Goal: Task Accomplishment & Management: Manage account settings

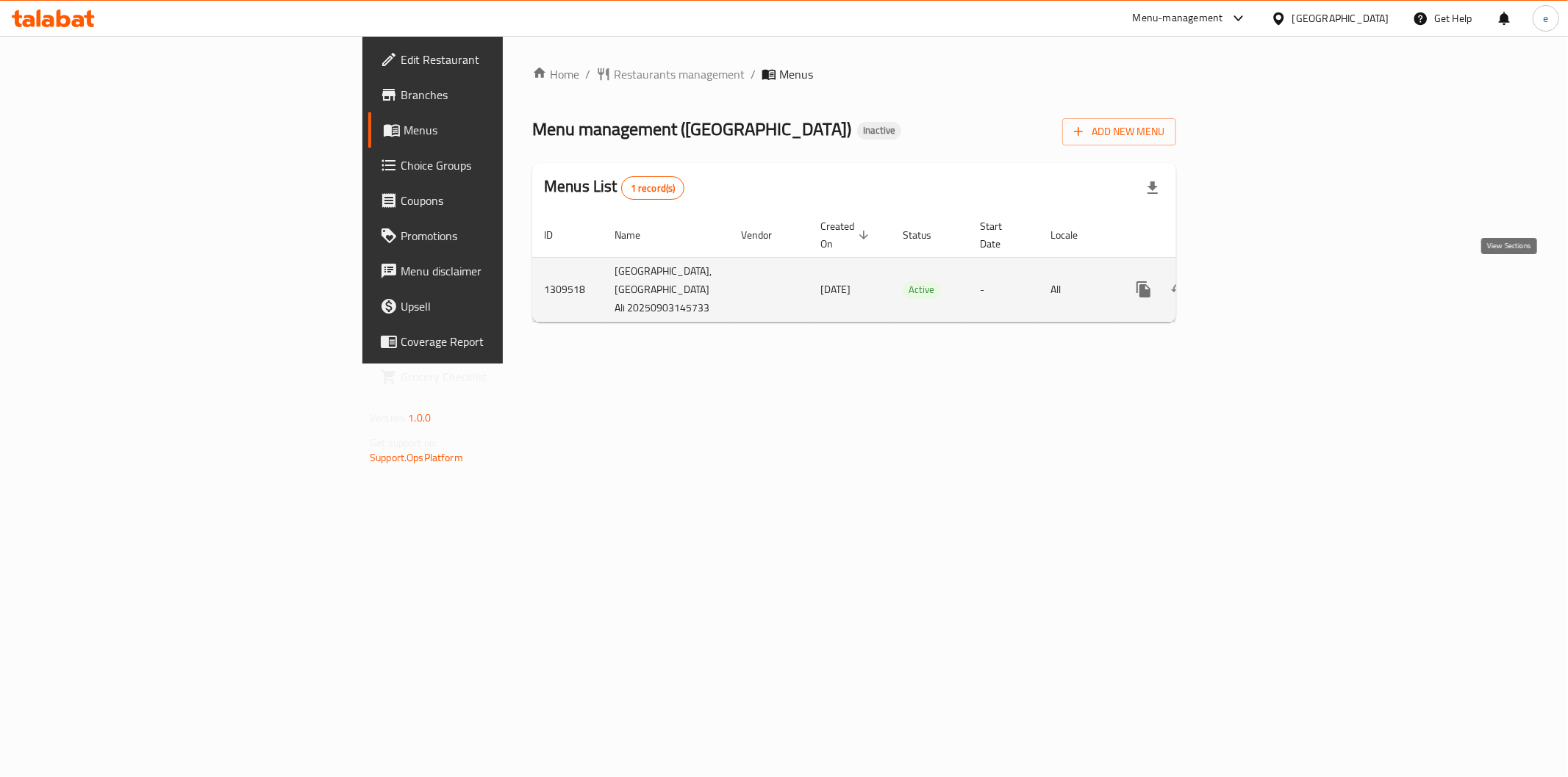
click at [1257, 282] on icon "enhanced table" at bounding box center [1250, 289] width 13 height 13
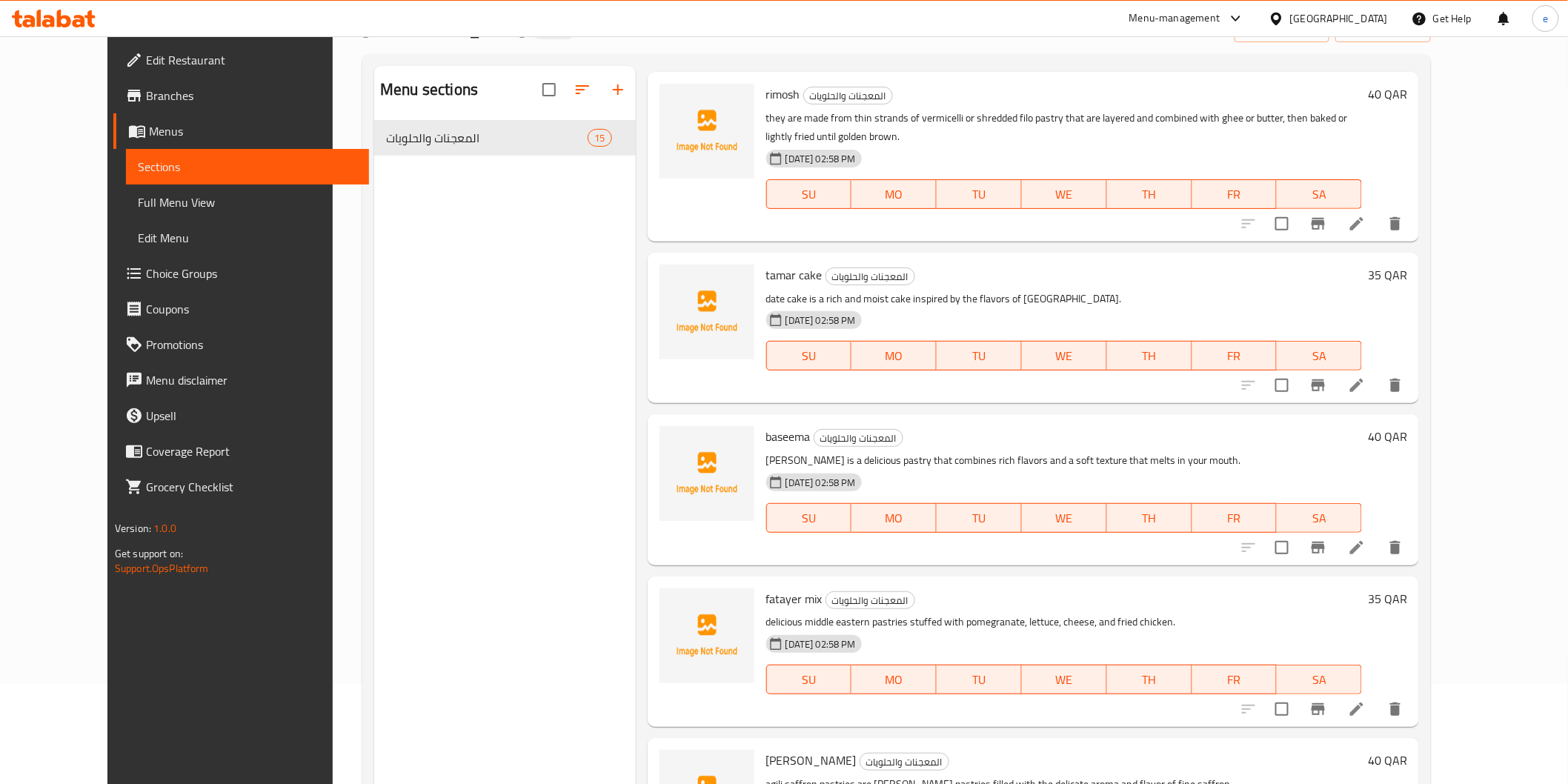
scroll to position [208, 0]
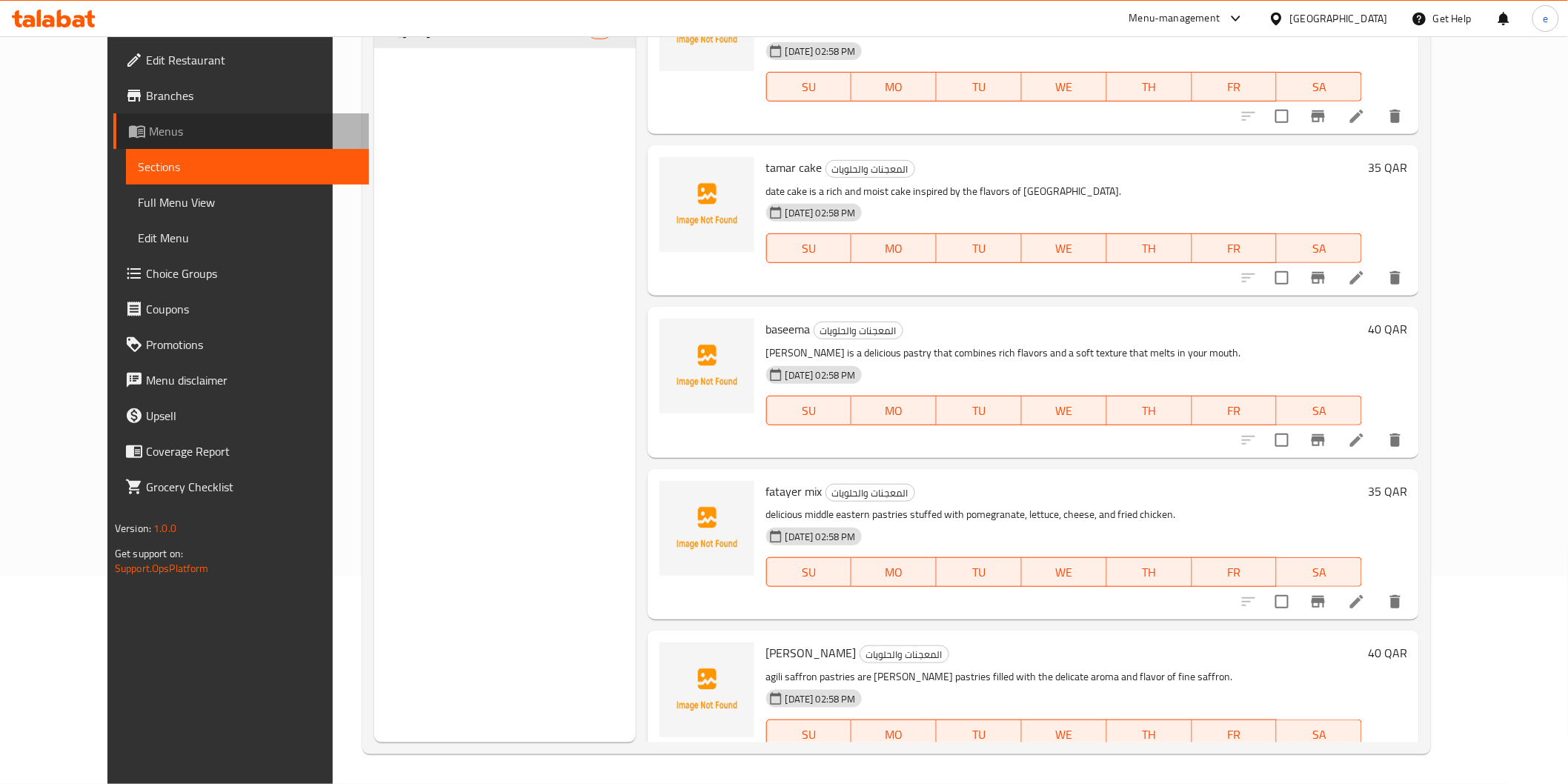
click at [113, 115] on link "Menus" at bounding box center [241, 131] width 256 height 36
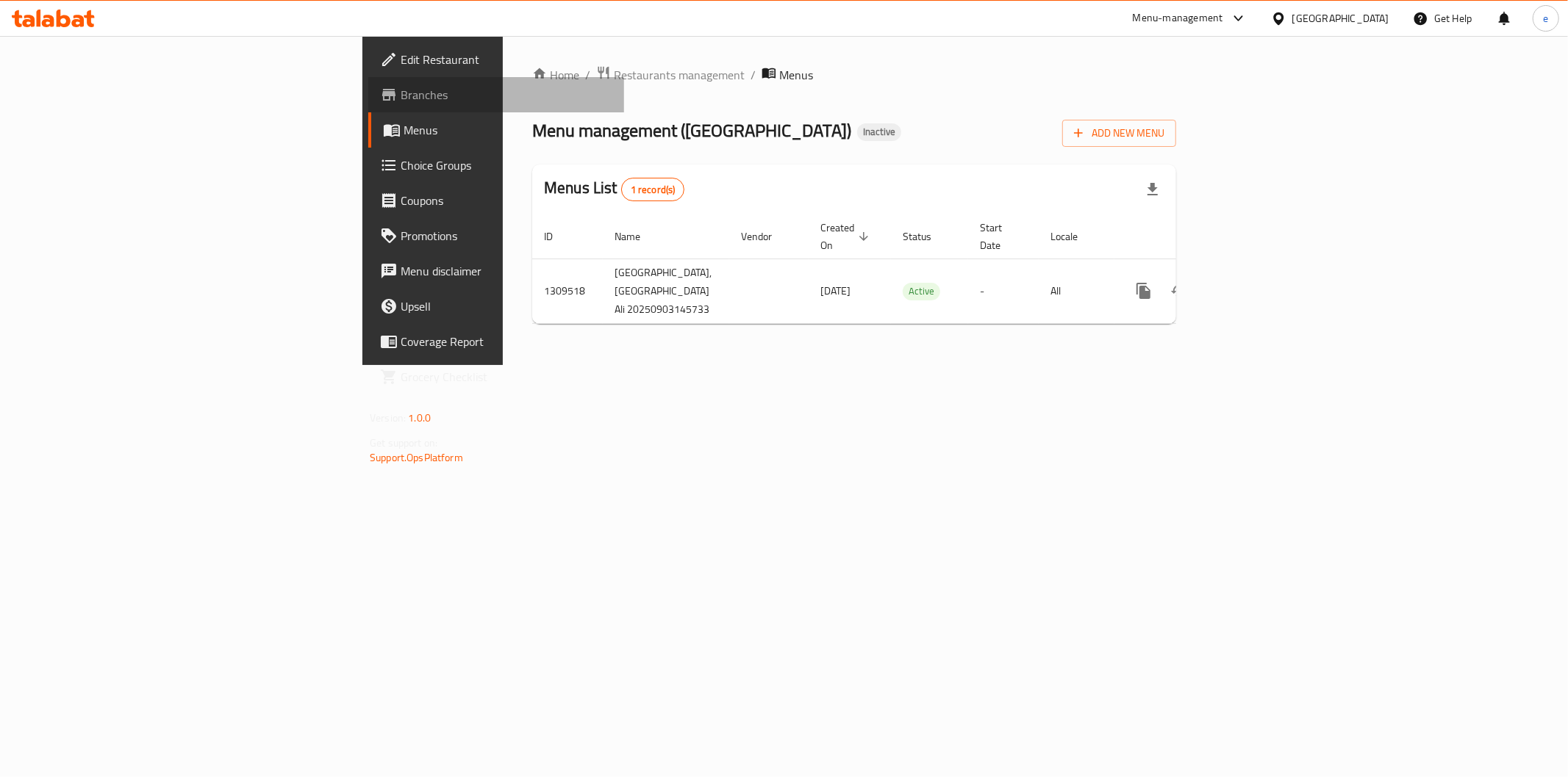
click at [401, 90] on span "Branches" at bounding box center [506, 95] width 211 height 17
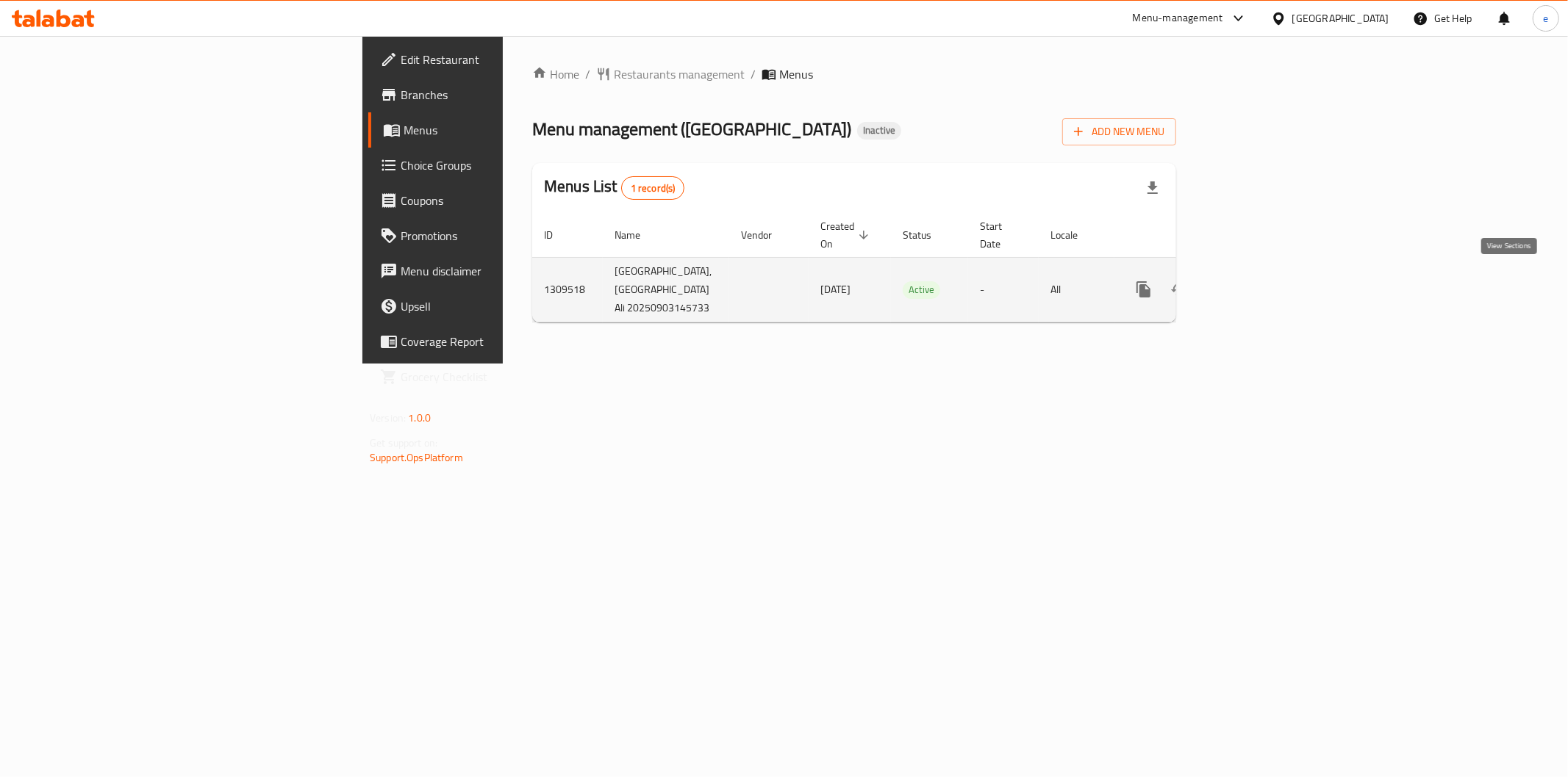
click at [1258, 281] on icon "enhanced table" at bounding box center [1250, 289] width 17 height 17
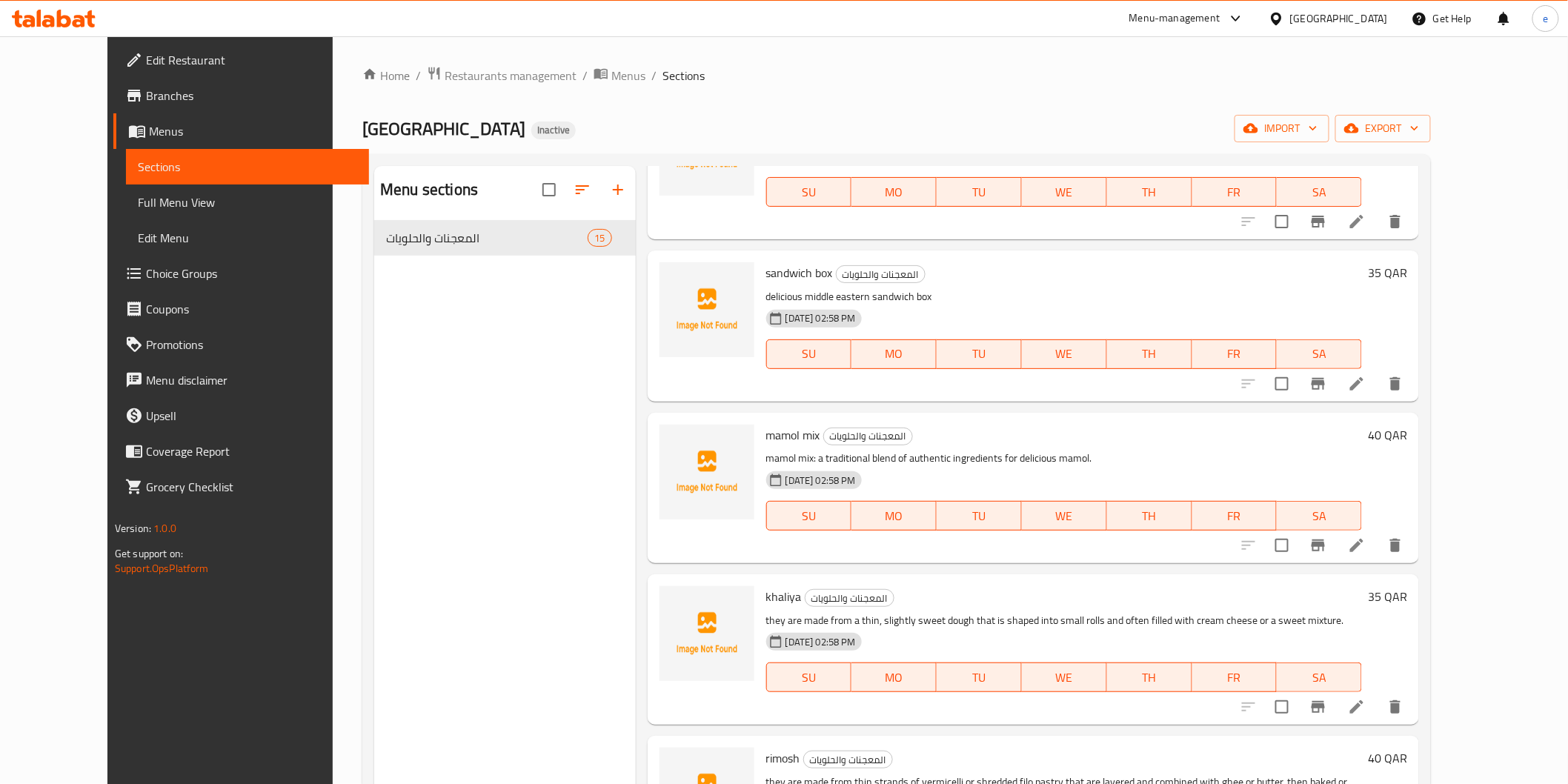
scroll to position [1483, 0]
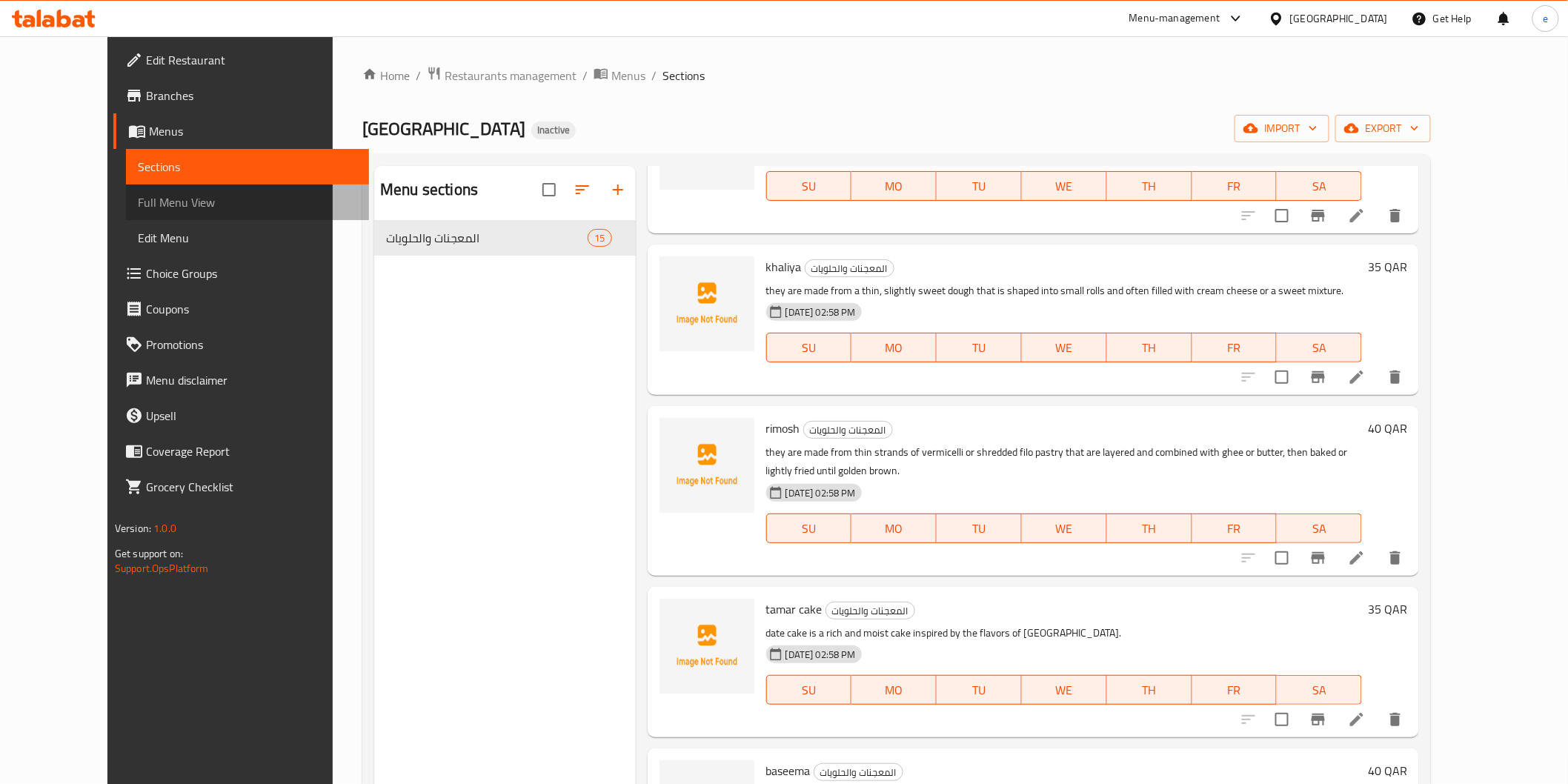
click at [126, 189] on link "Full Menu View" at bounding box center [247, 203] width 243 height 36
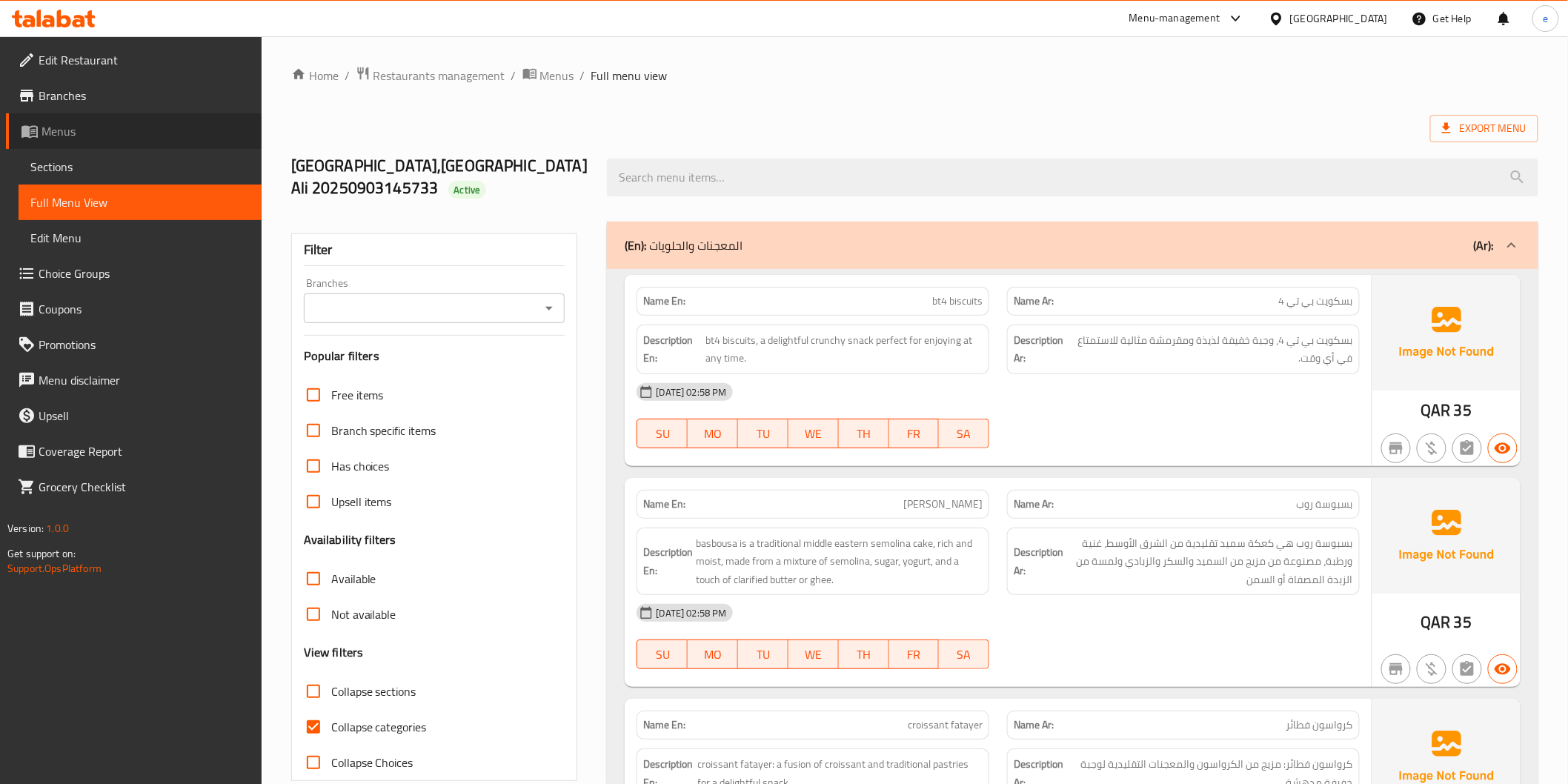
click at [60, 142] on link "Menus" at bounding box center [134, 131] width 256 height 36
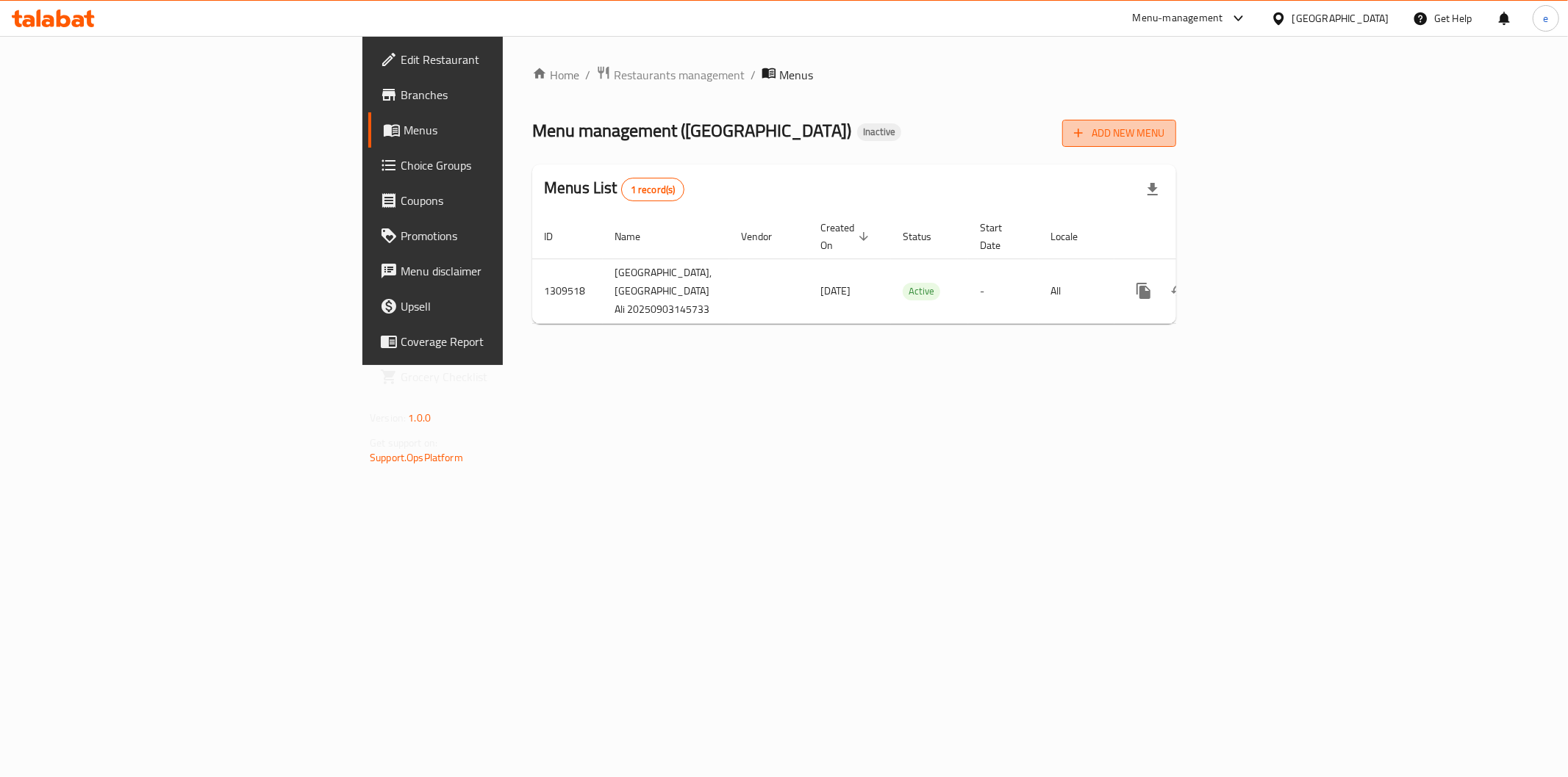
click at [1164, 126] on span "Add New Menu" at bounding box center [1119, 133] width 90 height 18
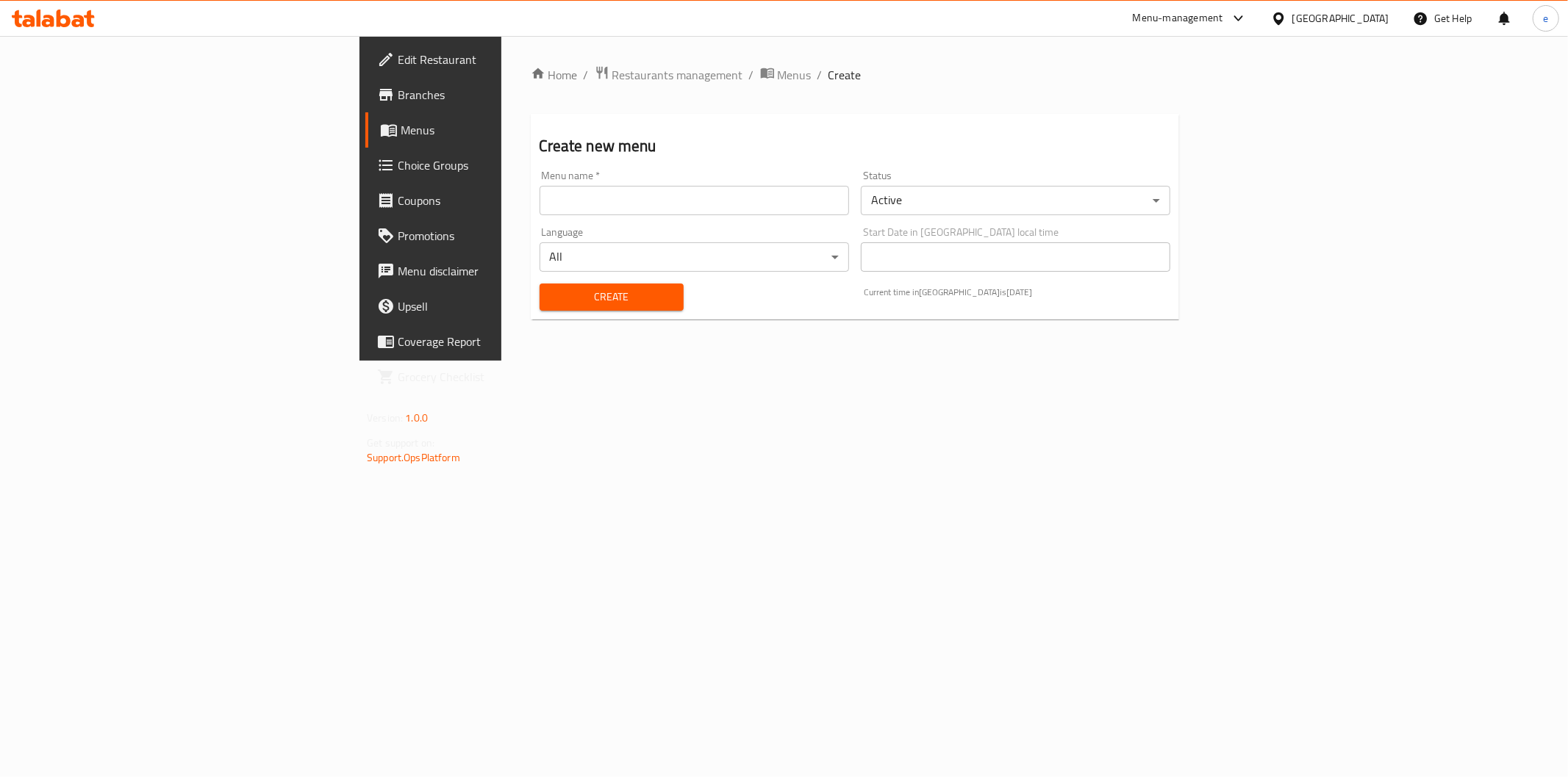
click at [540, 211] on input "text" at bounding box center [695, 201] width 310 height 30
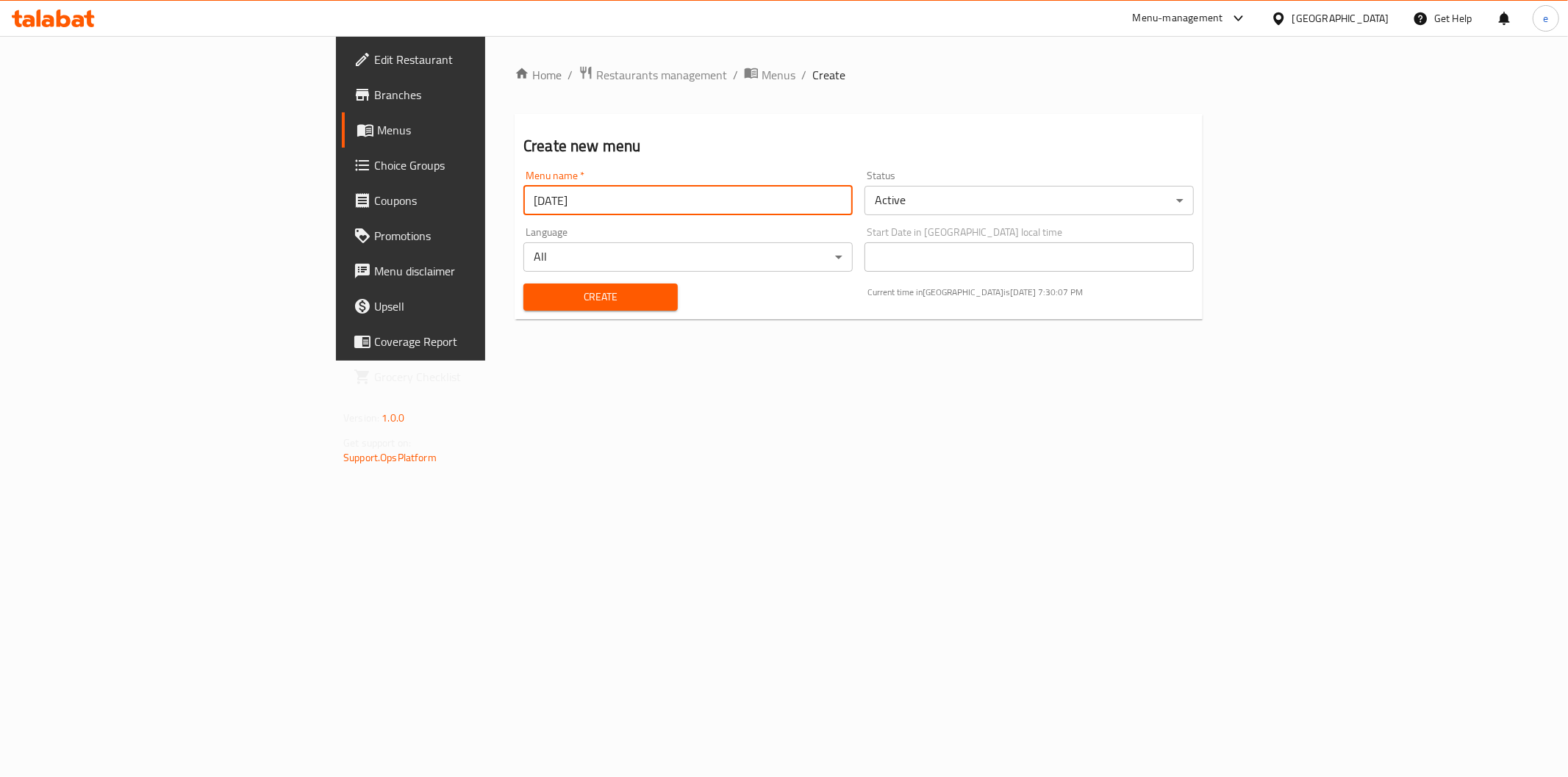
type input "[DATE]"
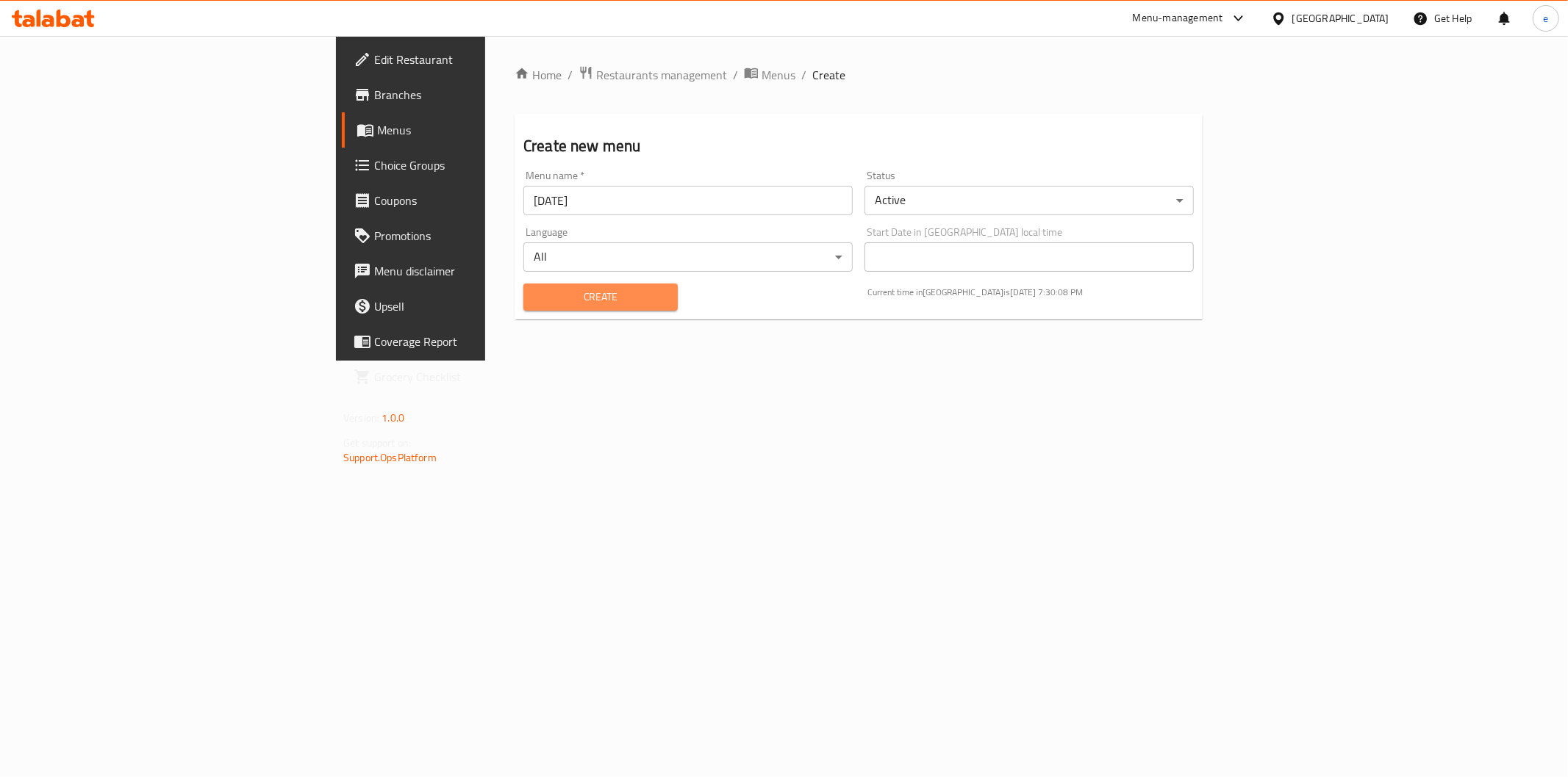
click at [535, 302] on span "Create" at bounding box center [600, 296] width 130 height 18
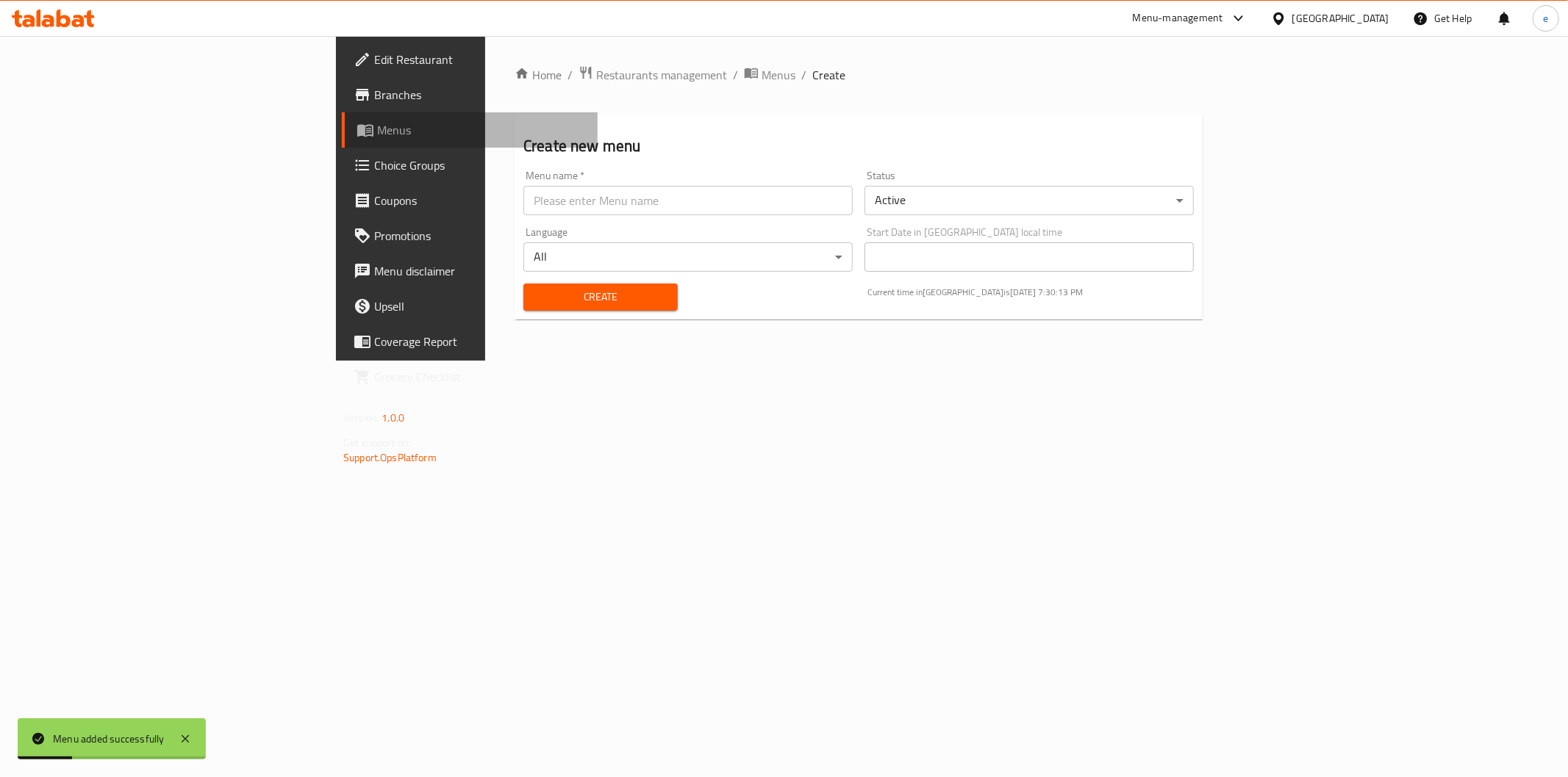
click at [342, 141] on link "Menus" at bounding box center [470, 130] width 256 height 36
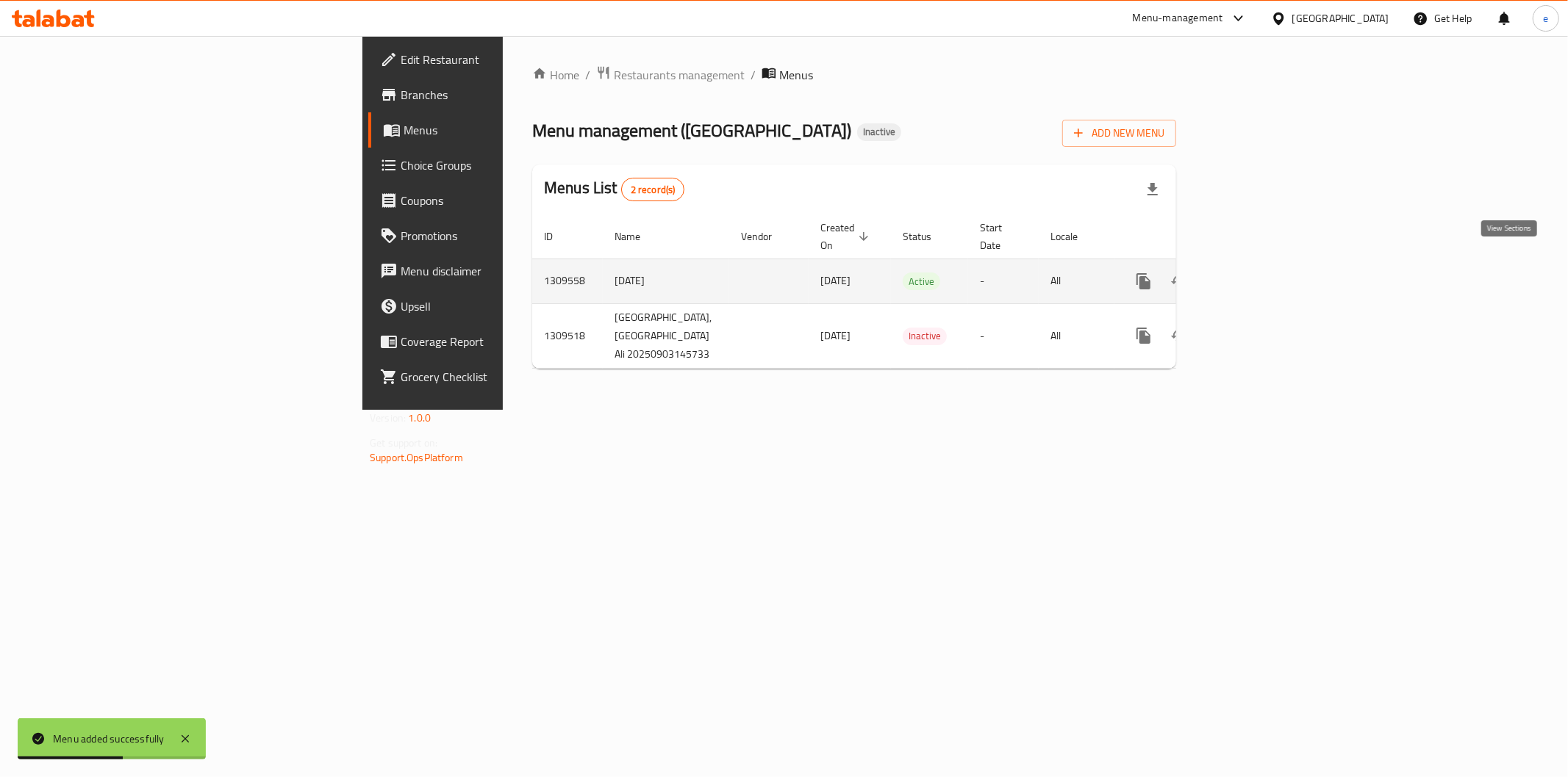
click at [1258, 273] on icon "enhanced table" at bounding box center [1250, 282] width 17 height 17
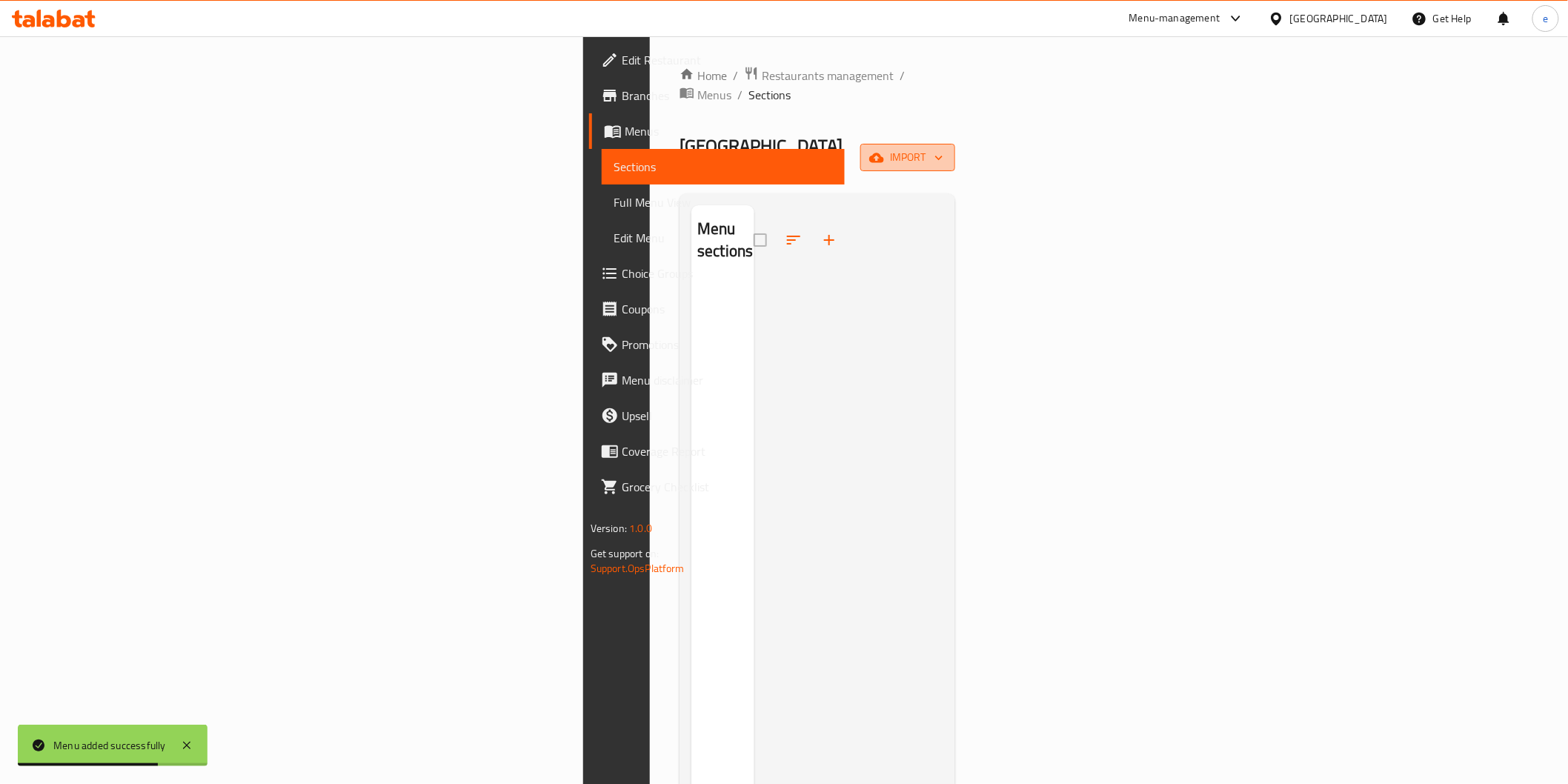
click at [943, 148] on span "import" at bounding box center [907, 157] width 71 height 18
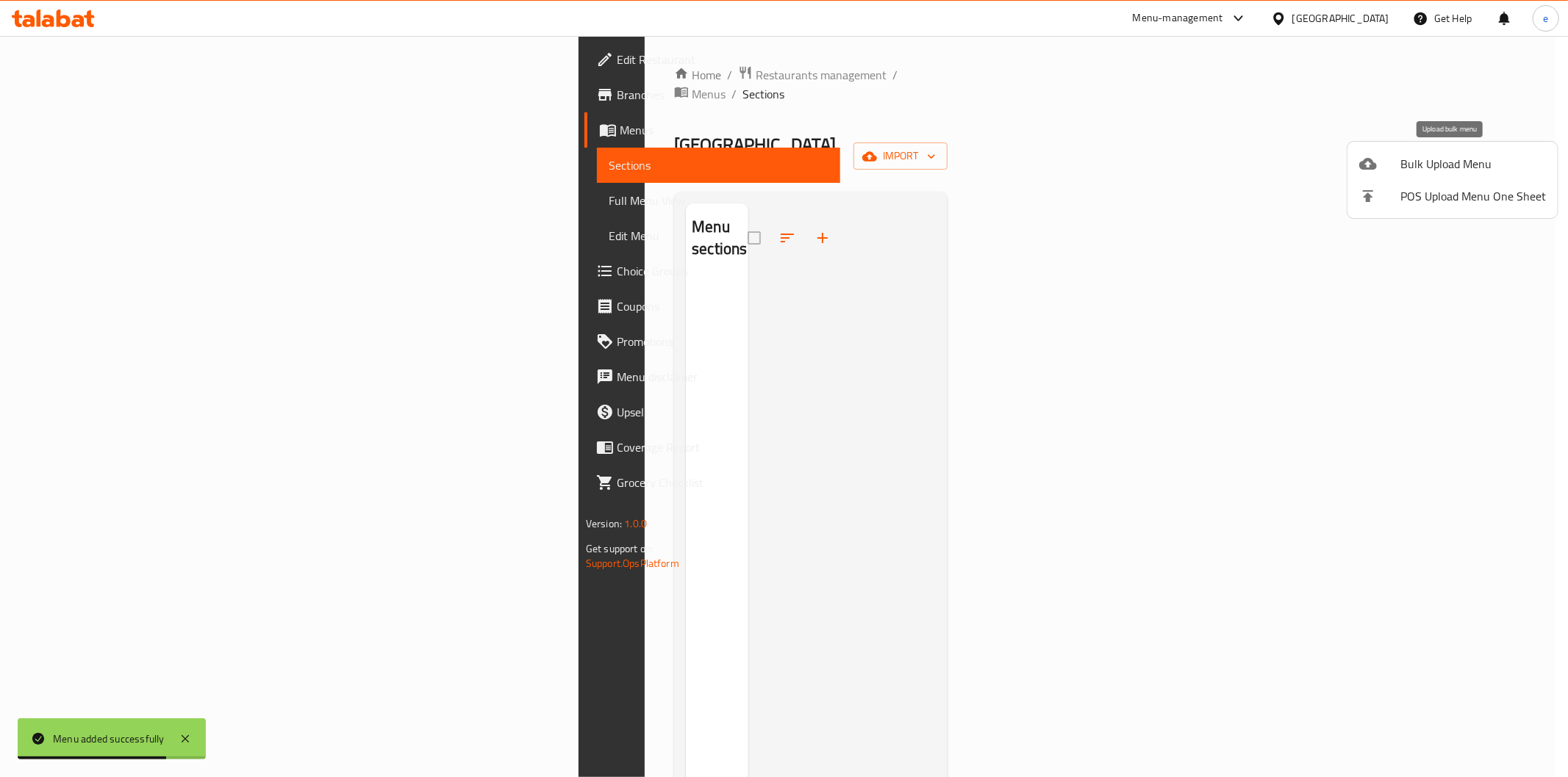
click at [1386, 160] on div at bounding box center [1379, 163] width 41 height 17
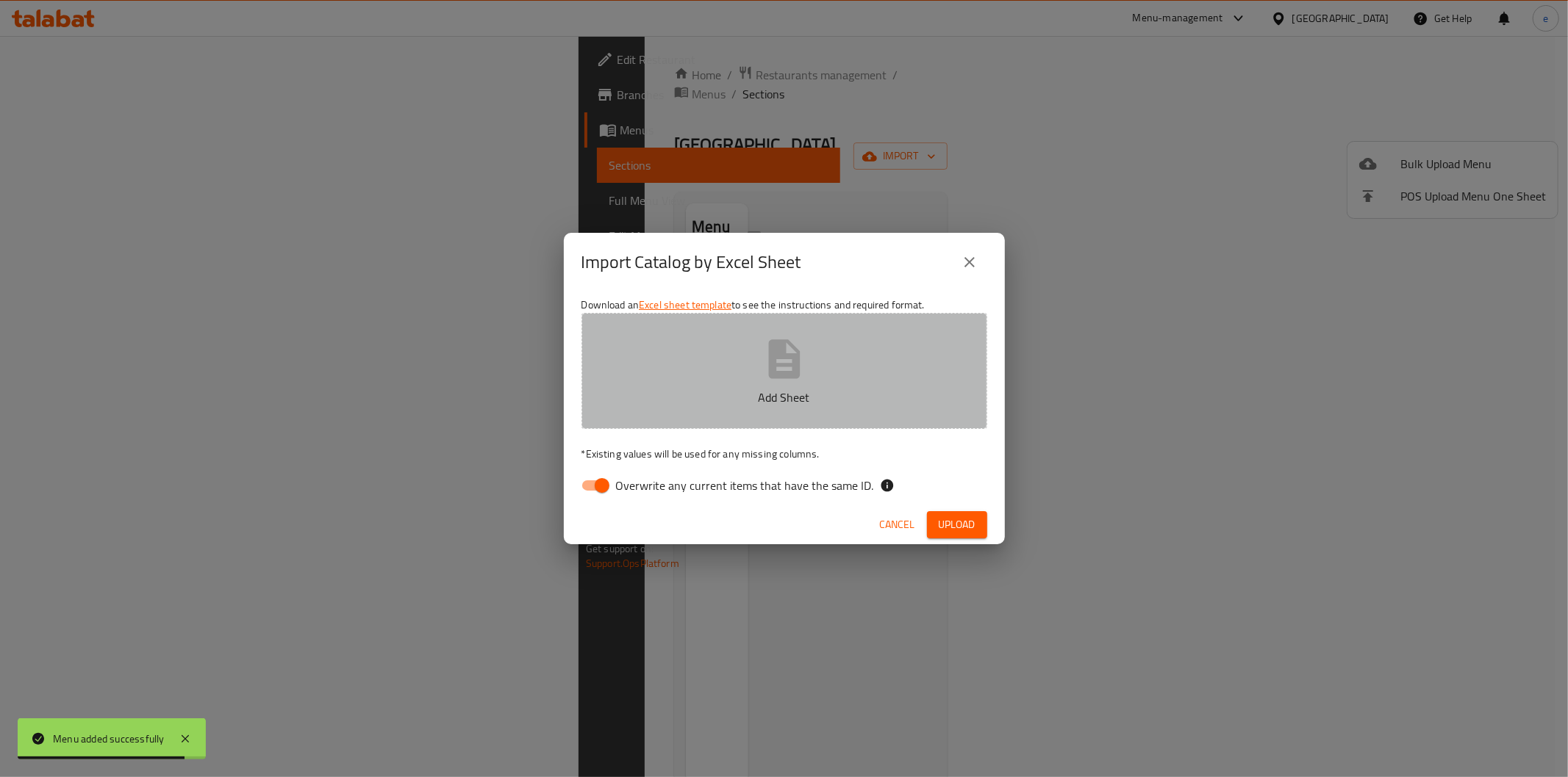
click at [906, 366] on button "Add Sheet" at bounding box center [784, 371] width 406 height 116
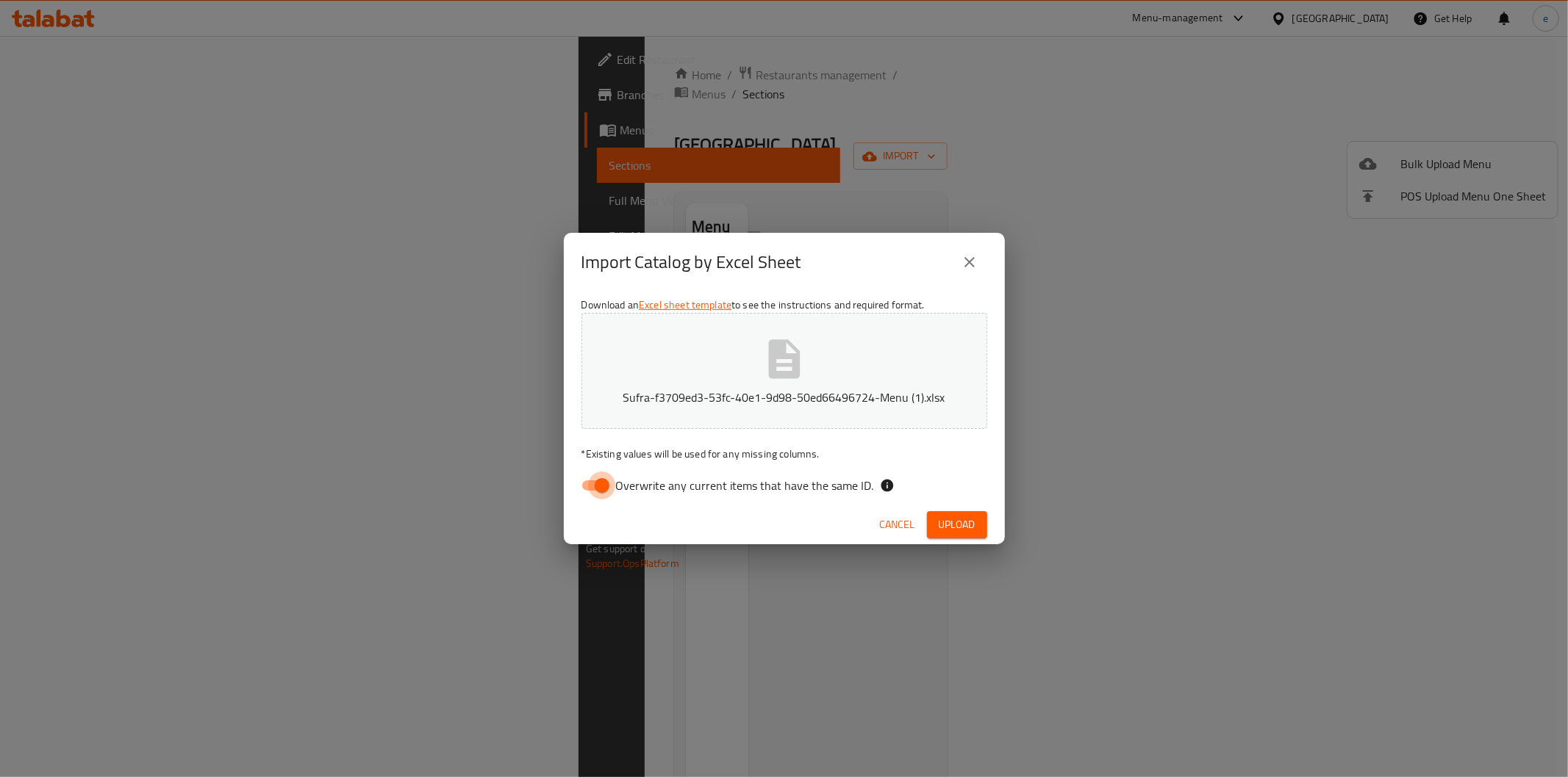
click at [611, 485] on input "Overwrite any current items that have the same ID." at bounding box center [602, 486] width 83 height 28
checkbox input "false"
click at [944, 535] on button "Upload" at bounding box center [957, 524] width 60 height 27
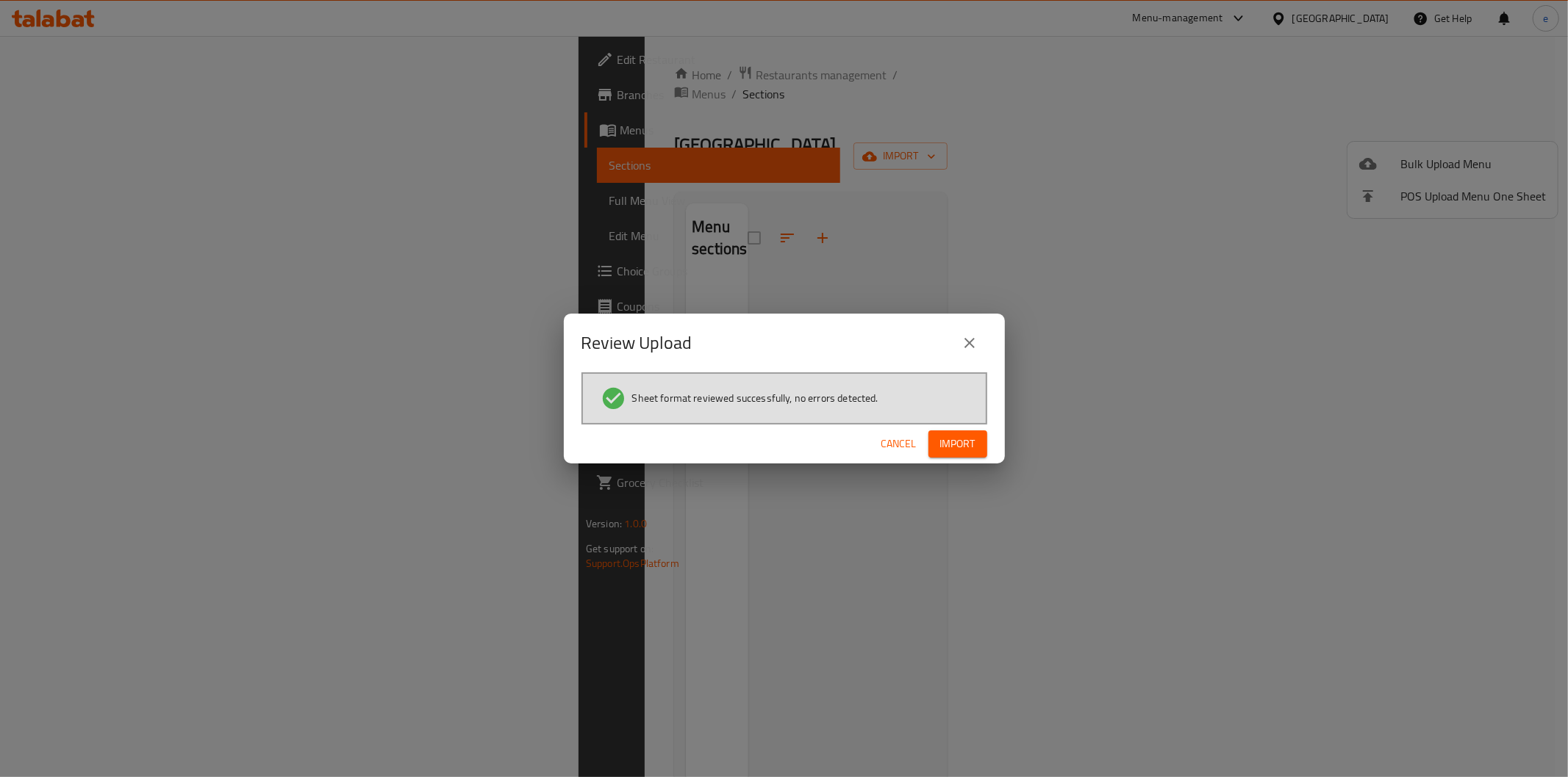
click at [1003, 435] on div "Cancel Import" at bounding box center [784, 444] width 441 height 39
click at [949, 445] on span "Import" at bounding box center [957, 443] width 36 height 18
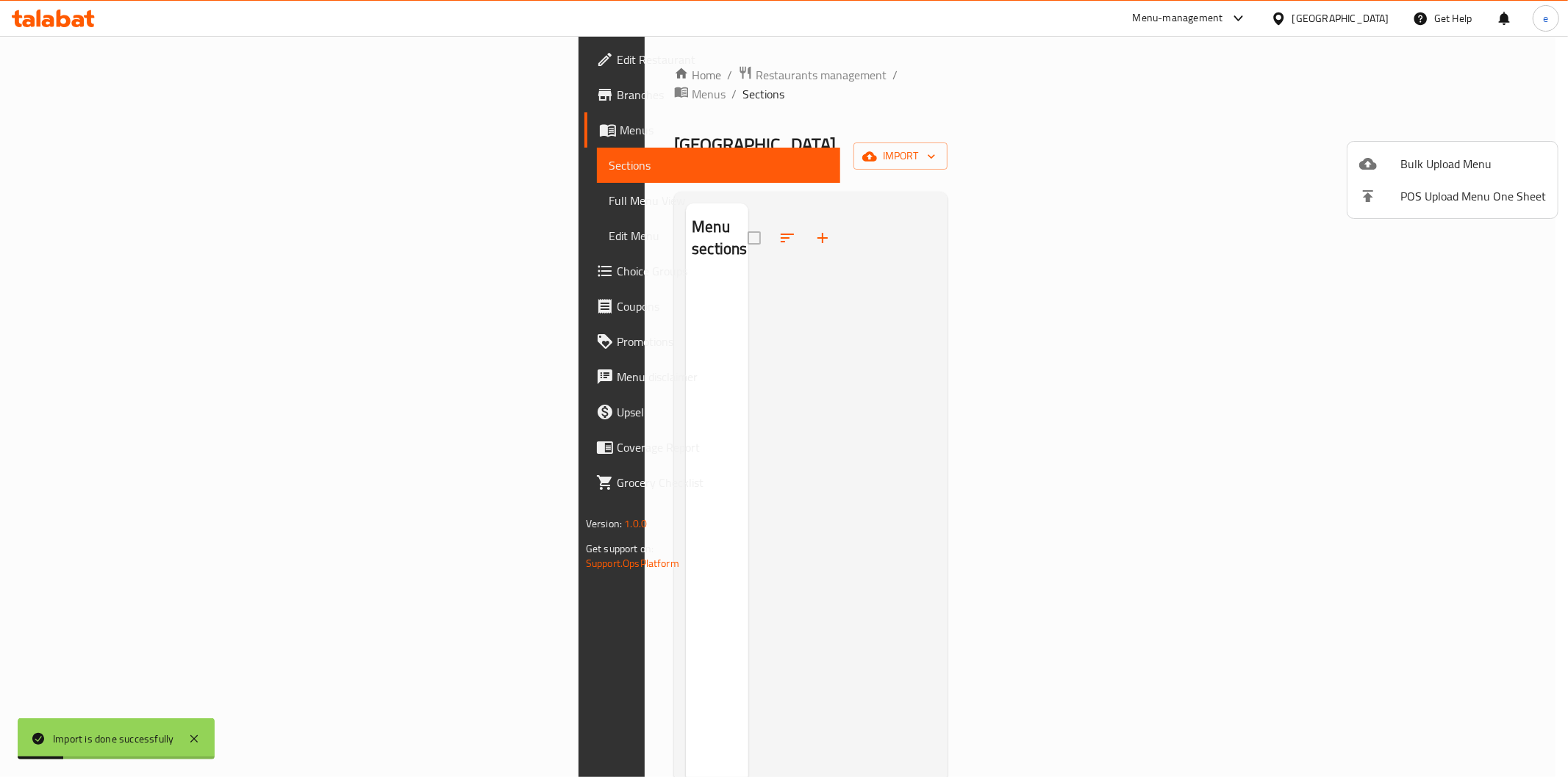
click at [24, 200] on div at bounding box center [784, 388] width 1568 height 777
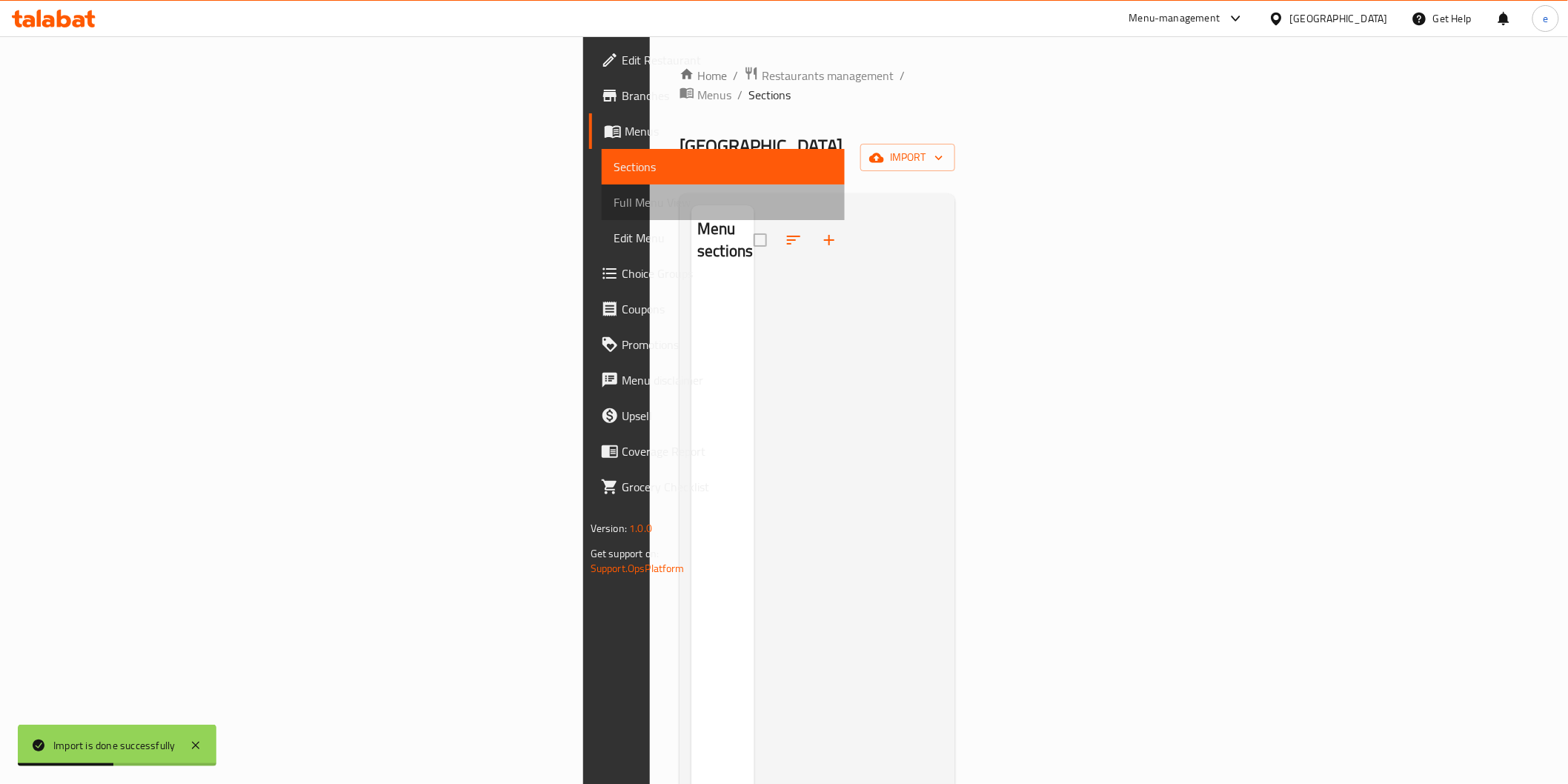
click at [614, 203] on span "Full Menu View" at bounding box center [723, 203] width 219 height 18
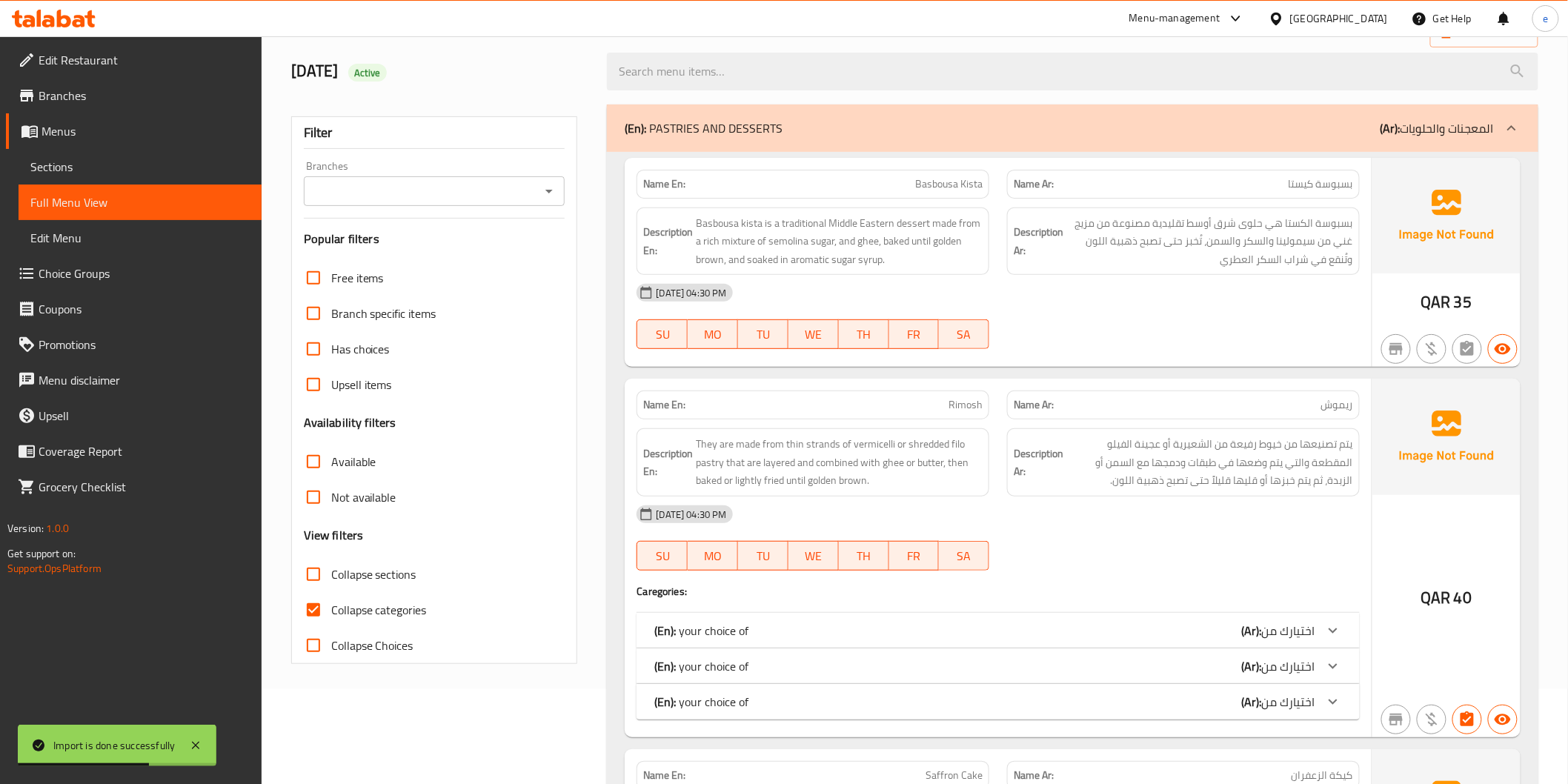
scroll to position [247, 0]
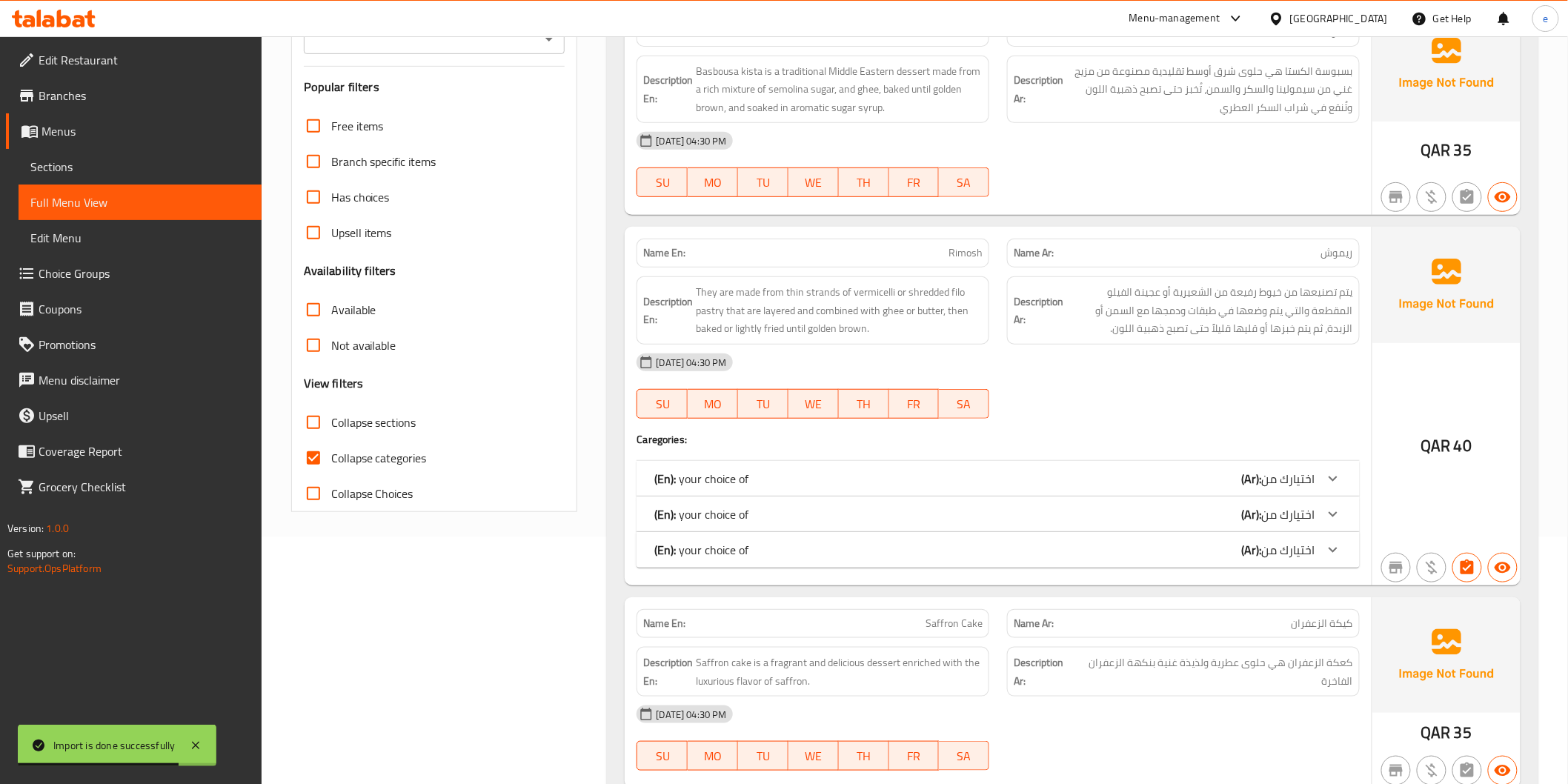
click at [338, 468] on label "Collapse categories" at bounding box center [361, 458] width 131 height 36
click at [331, 468] on input "Collapse categories" at bounding box center [313, 458] width 36 height 36
checkbox input "false"
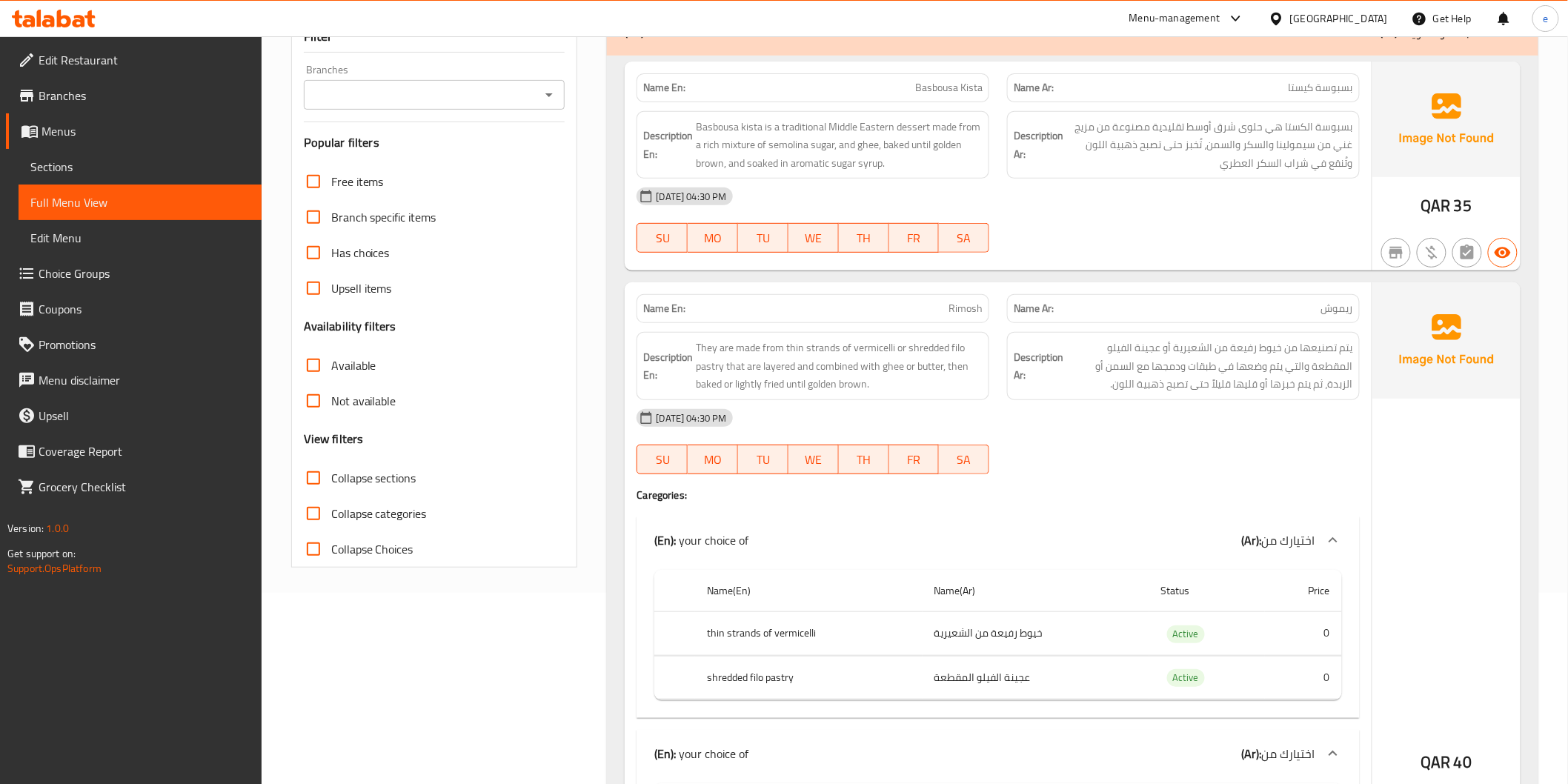
scroll to position [0, 0]
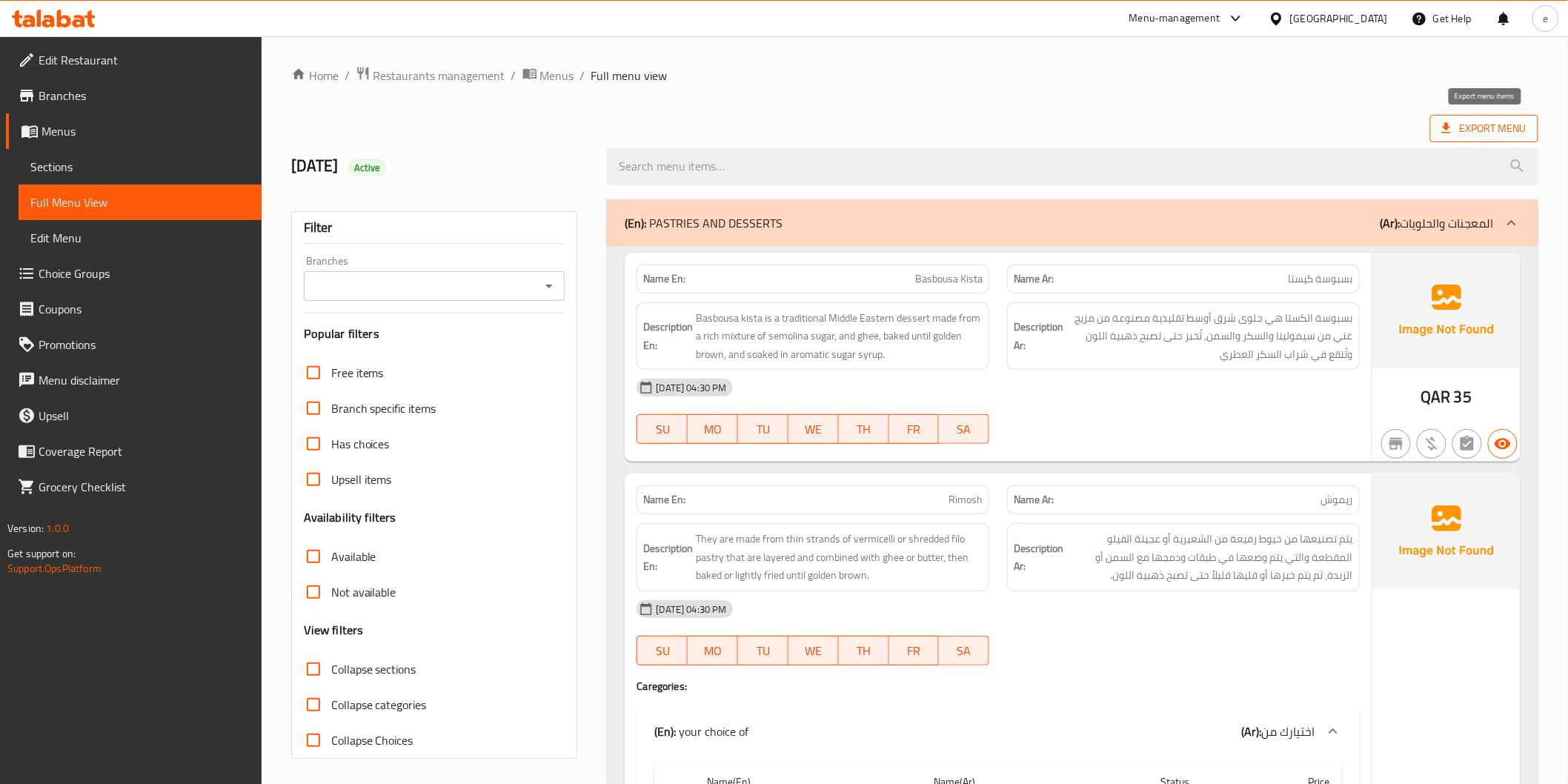
click at [1508, 119] on span "Export Menu" at bounding box center [1484, 128] width 84 height 18
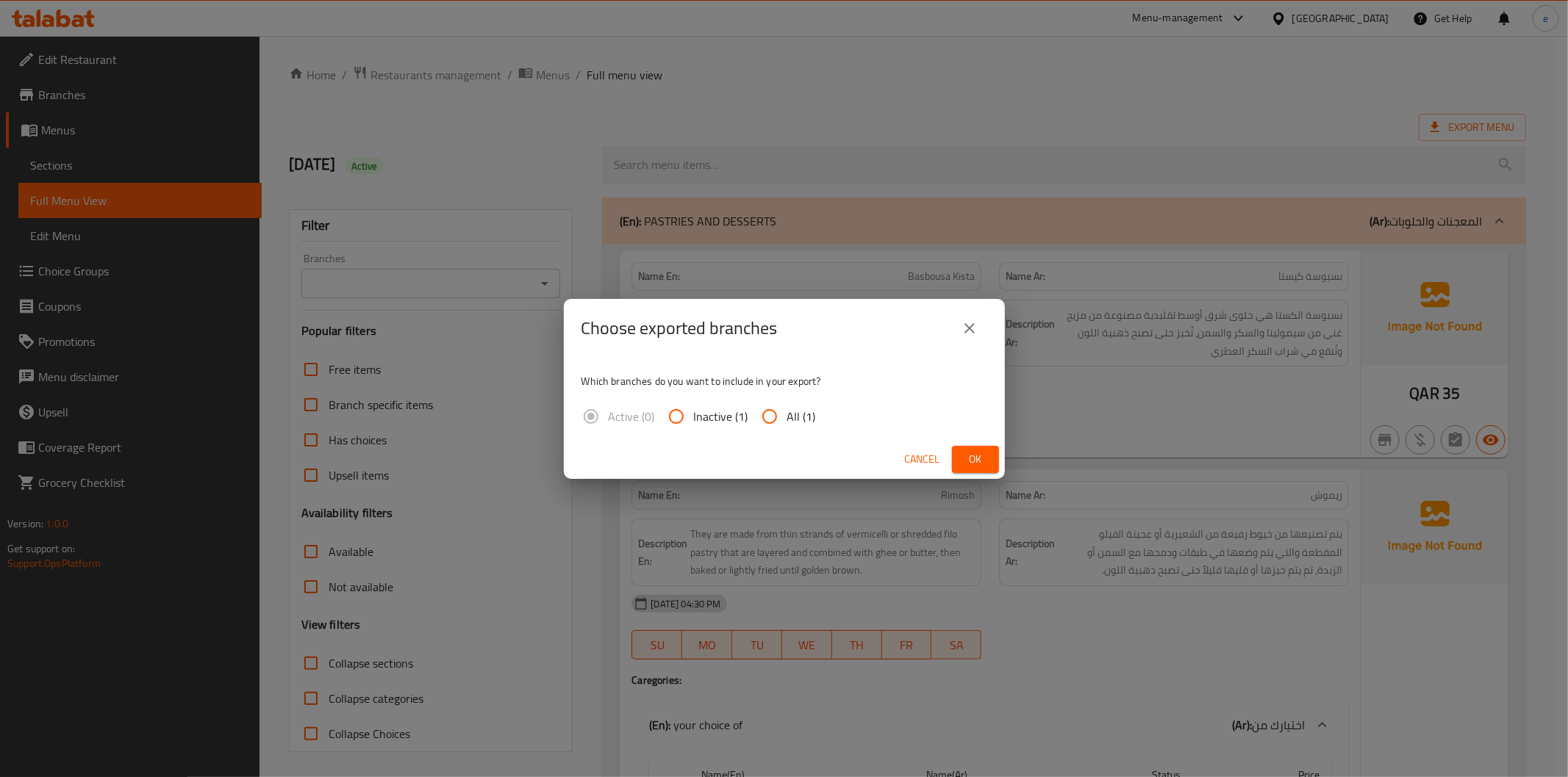
click at [803, 415] on span "All (1)" at bounding box center [801, 416] width 29 height 17
click at [787, 415] on input "All (1)" at bounding box center [770, 416] width 36 height 36
radio input "true"
click at [991, 453] on button "Ok" at bounding box center [976, 459] width 47 height 27
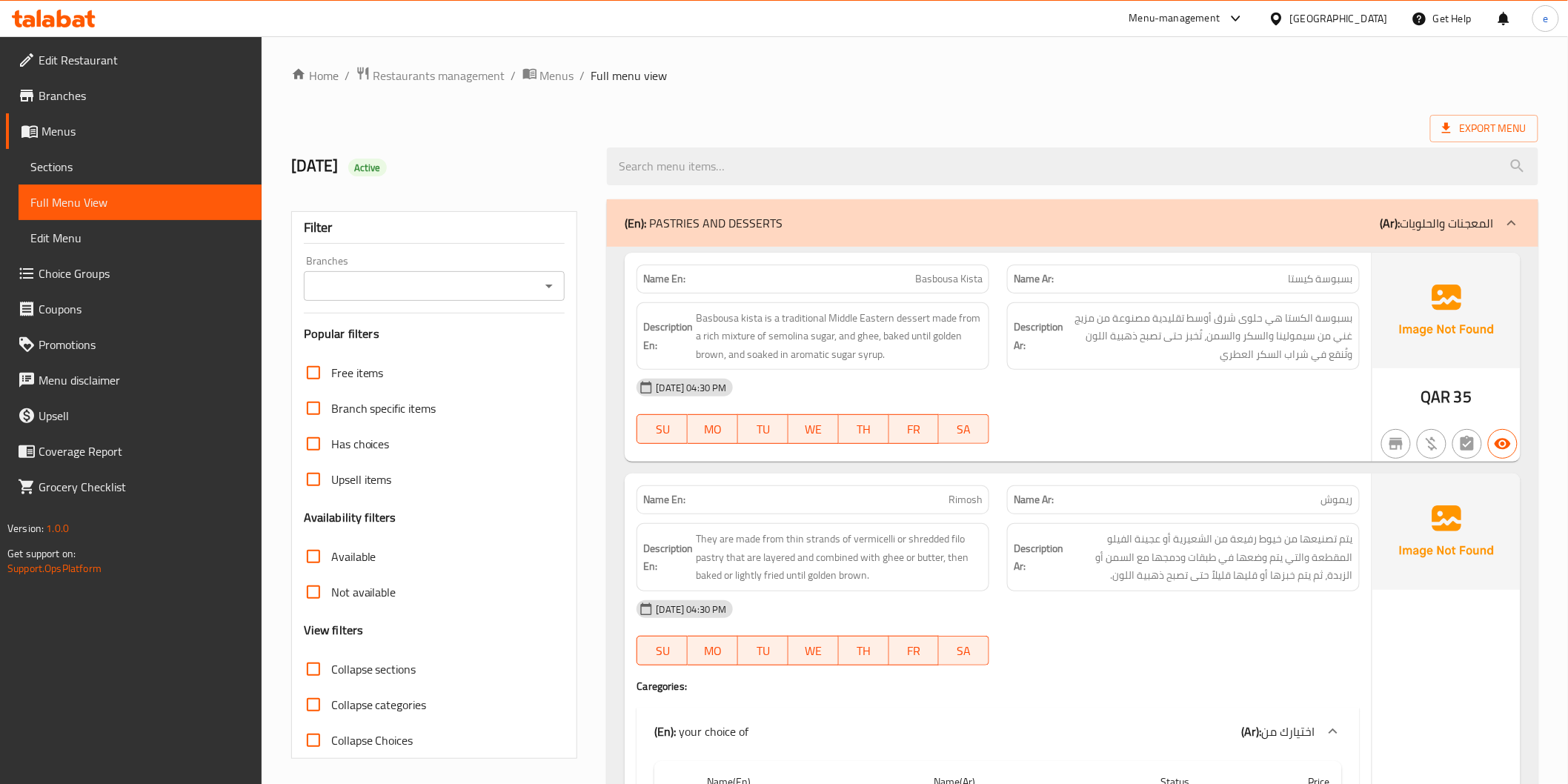
click at [78, 5] on div at bounding box center [53, 18] width 108 height 30
click at [70, 18] on icon at bounding box center [54, 18] width 84 height 18
